Goal: Task Accomplishment & Management: Use online tool/utility

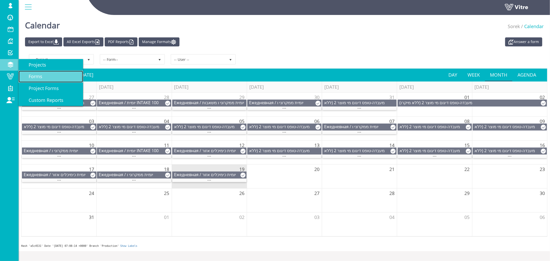
click at [41, 76] on span "Forms" at bounding box center [32, 76] width 20 height 6
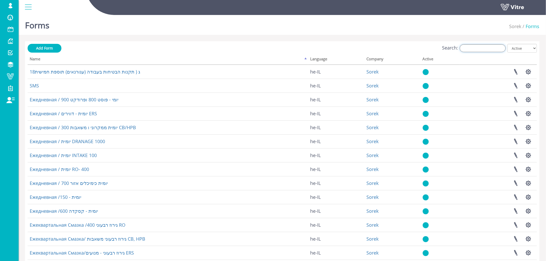
click at [480, 49] on input "Search:" at bounding box center [482, 48] width 46 height 8
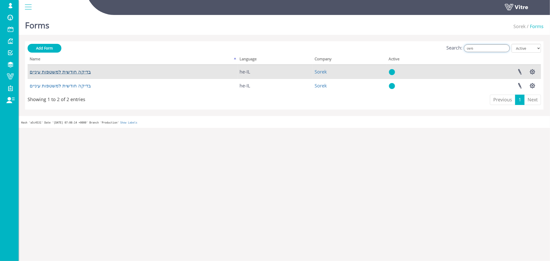
type input "משט"
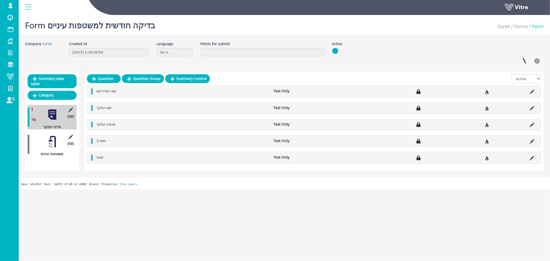
click at [56, 138] on div at bounding box center [52, 142] width 12 height 12
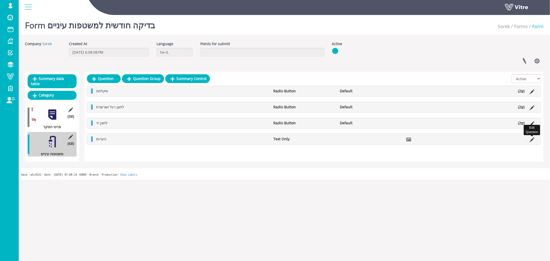
click at [532, 140] on icon at bounding box center [532, 139] width 5 height 5
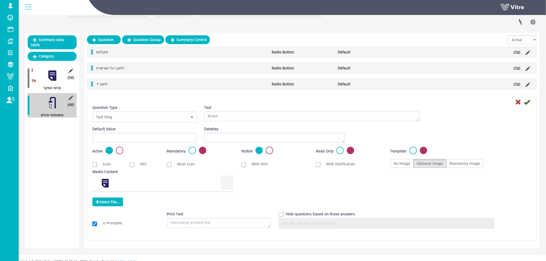
scroll to position [44, 0]
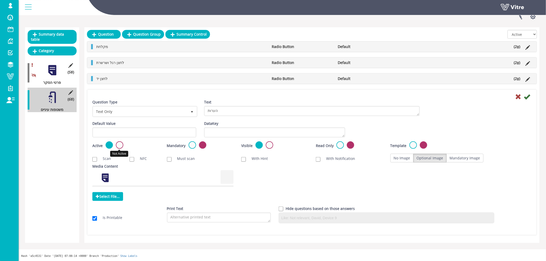
click at [120, 145] on label at bounding box center [119, 144] width 7 height 7
click at [0, 0] on input "radio" at bounding box center [0, 0] width 0 height 0
click at [525, 98] on icon at bounding box center [527, 97] width 6 height 6
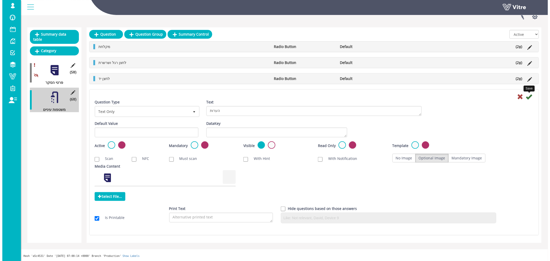
scroll to position [0, 0]
